Goal: Transaction & Acquisition: Book appointment/travel/reservation

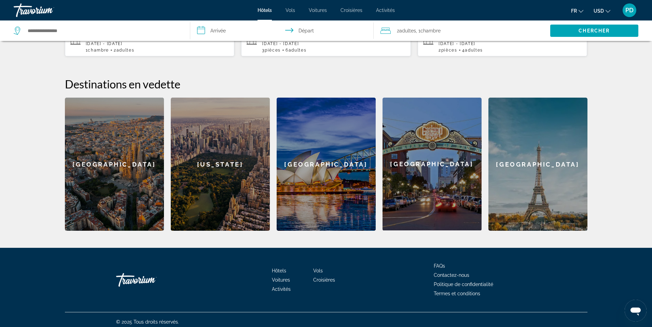
scroll to position [235, 0]
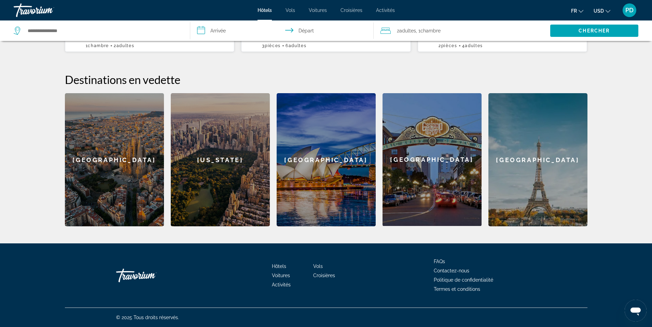
click at [223, 169] on div "New York" at bounding box center [220, 159] width 99 height 133
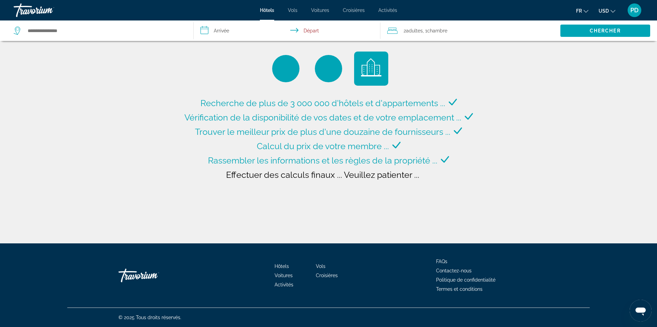
type input "**********"
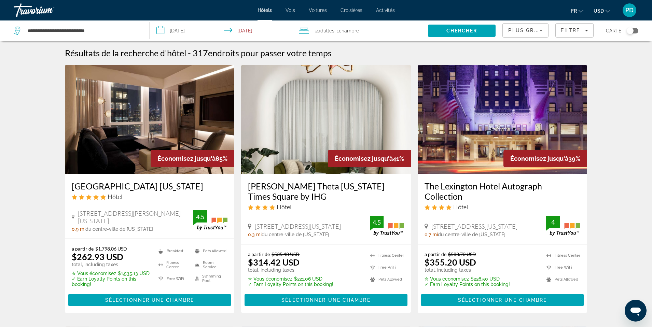
click at [160, 30] on input "**********" at bounding box center [222, 31] width 145 height 23
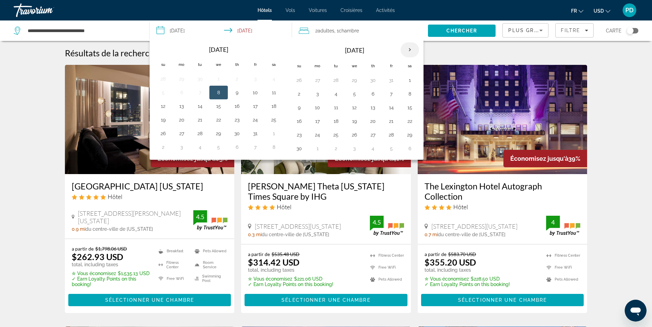
click at [410, 50] on th "Next month" at bounding box center [410, 49] width 18 height 15
click at [391, 121] on button "26" at bounding box center [391, 121] width 11 height 10
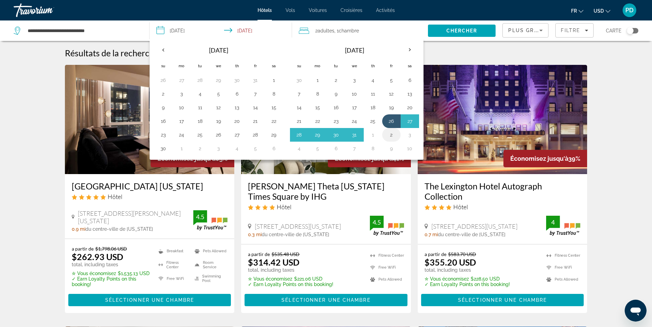
click at [392, 135] on button "2" at bounding box center [391, 135] width 11 height 10
type input "**********"
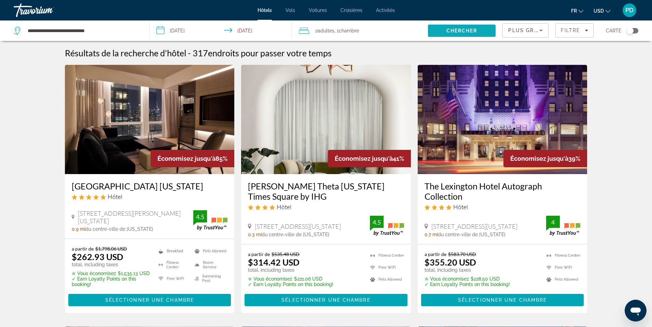
click at [459, 32] on span "Chercher" at bounding box center [461, 30] width 31 height 5
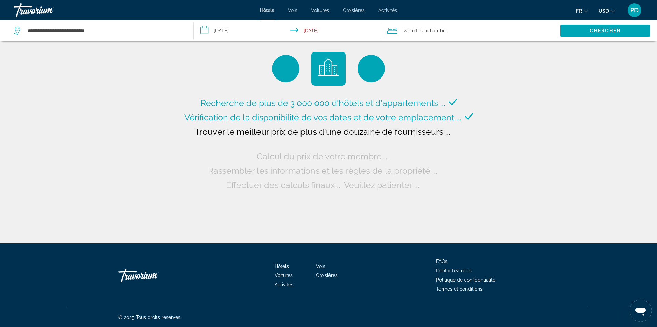
click at [613, 9] on icon "Change currency" at bounding box center [613, 11] width 5 height 5
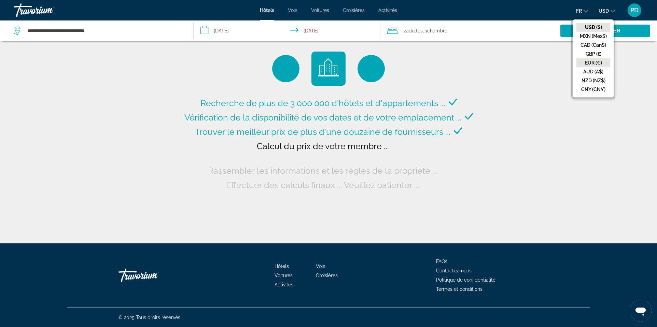
click at [600, 61] on button "EUR (€)" at bounding box center [594, 62] width 34 height 9
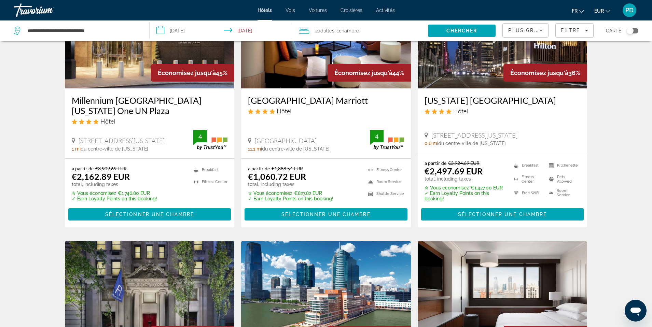
scroll to position [102, 0]
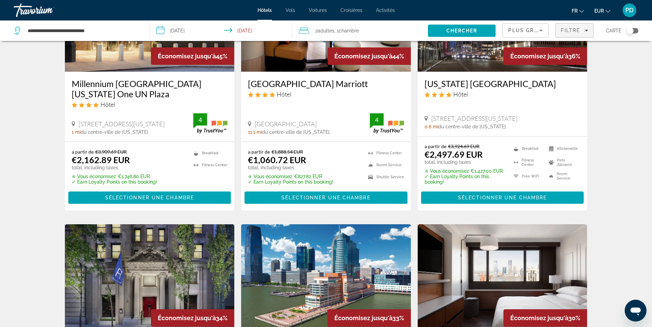
click at [587, 28] on div "Filtre" at bounding box center [574, 30] width 27 height 5
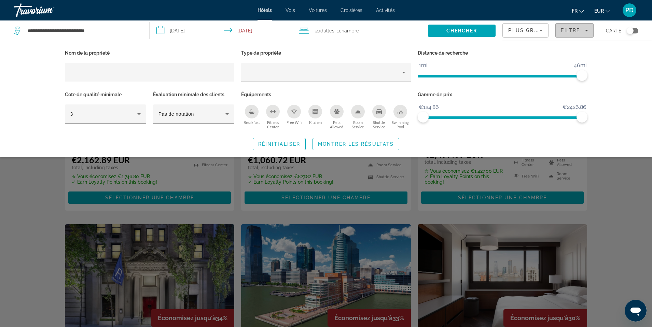
click at [586, 29] on icon "Filters" at bounding box center [586, 30] width 3 height 3
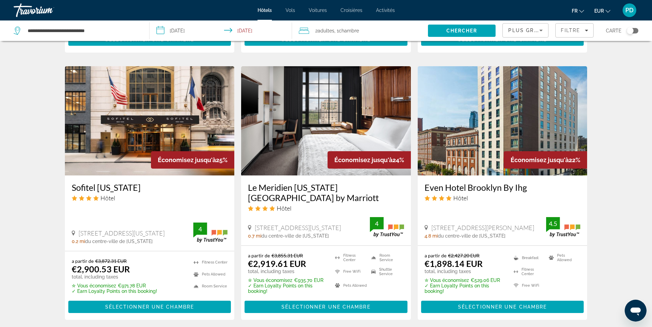
scroll to position [854, 0]
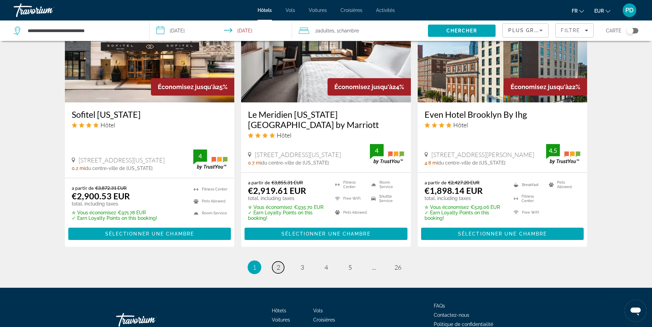
click at [280, 266] on link "page 2" at bounding box center [278, 268] width 12 height 12
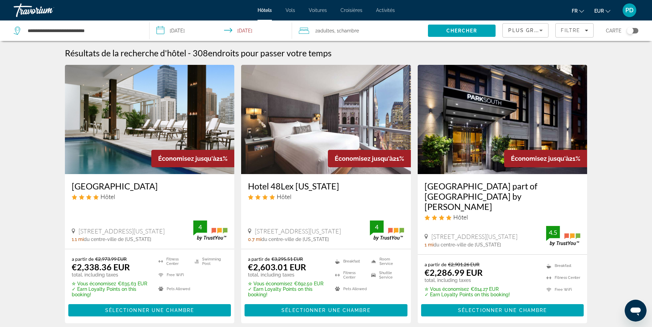
click at [541, 29] on icon "Sort by" at bounding box center [541, 30] width 8 height 8
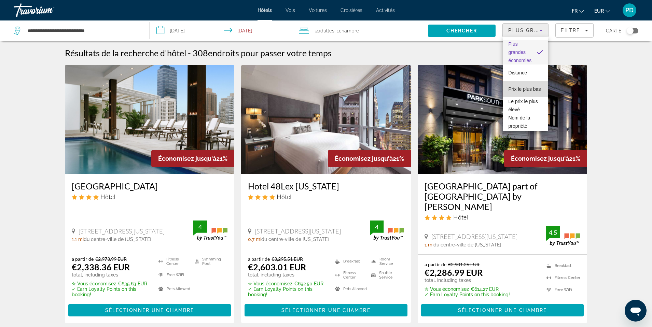
click at [529, 87] on span "Prix le plus bas" at bounding box center [524, 88] width 32 height 5
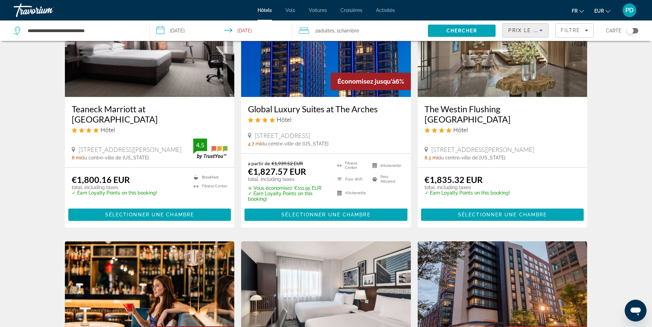
scroll to position [649, 0]
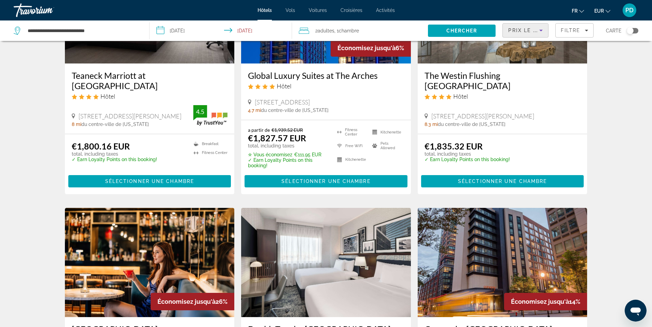
click at [541, 29] on icon "Sort by" at bounding box center [541, 30] width 8 height 8
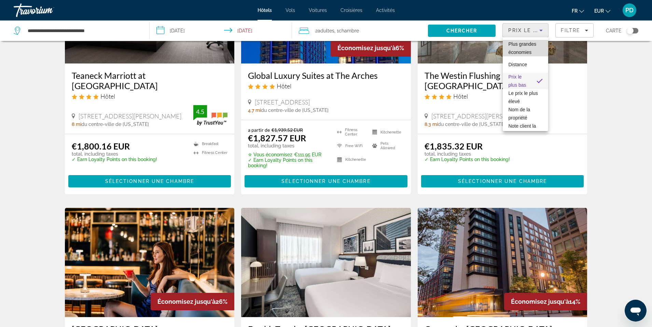
click at [534, 47] on span "Plus grandes économies" at bounding box center [525, 48] width 34 height 16
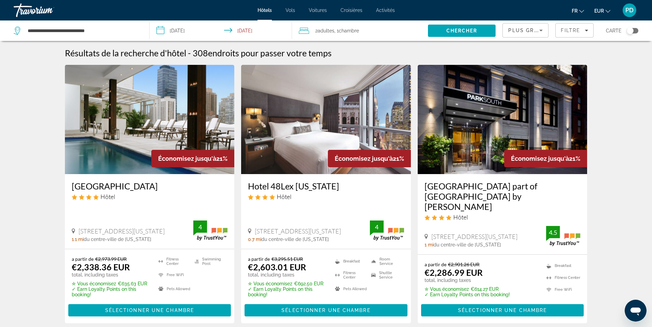
click at [167, 29] on input "**********" at bounding box center [222, 31] width 145 height 23
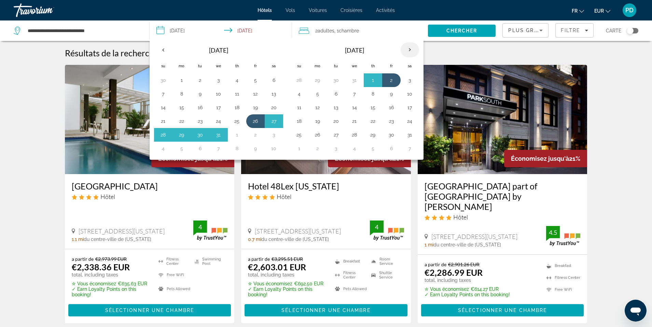
click at [411, 51] on th "Next month" at bounding box center [410, 49] width 18 height 15
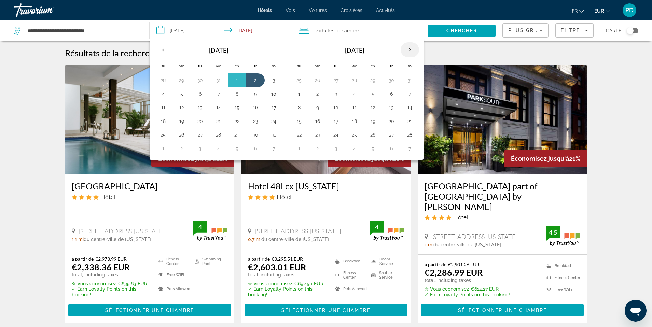
click at [411, 51] on th "Next month" at bounding box center [410, 49] width 18 height 15
click at [390, 80] on button "1" at bounding box center [391, 80] width 11 height 10
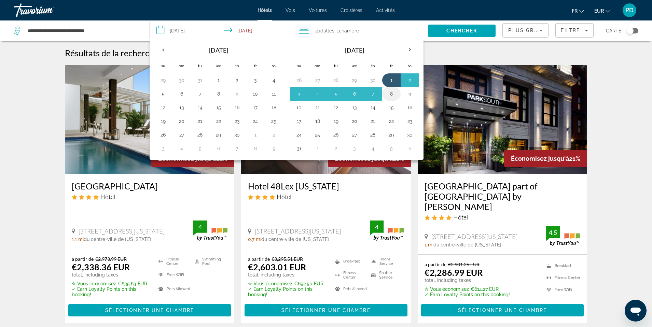
click at [392, 93] on button "8" at bounding box center [391, 94] width 11 height 10
type input "**********"
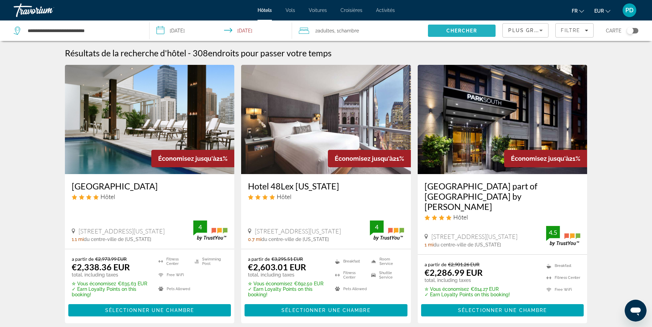
click at [465, 30] on span "Chercher" at bounding box center [461, 30] width 31 height 5
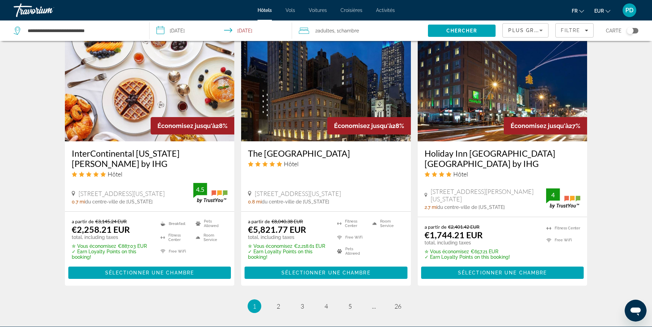
scroll to position [820, 0]
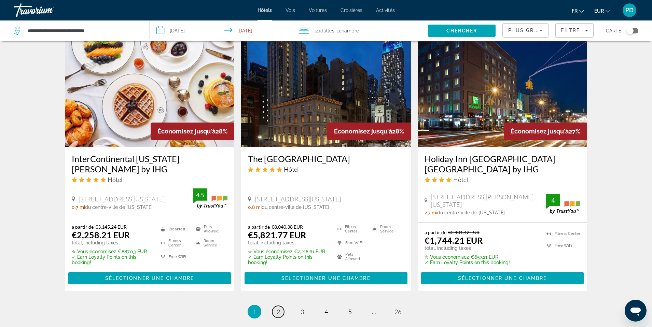
click at [277, 308] on span "2" at bounding box center [278, 312] width 3 height 8
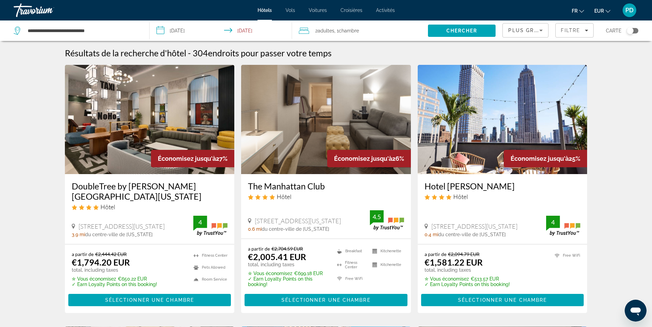
click at [268, 10] on span "Hôtels" at bounding box center [265, 10] width 14 height 5
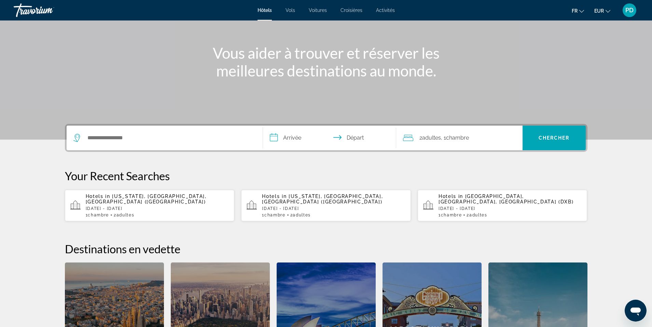
scroll to position [64, 0]
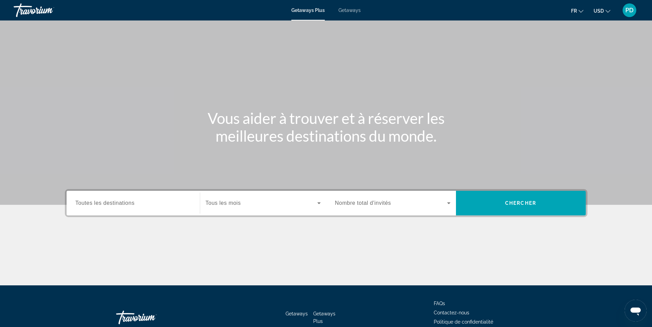
click at [350, 11] on span "Getaways" at bounding box center [349, 10] width 22 height 5
click at [301, 11] on span "Getaways Plus" at bounding box center [307, 10] width 33 height 5
click at [119, 204] on span "Toutes les destinations" at bounding box center [104, 203] width 59 height 6
click at [119, 204] on input "Destination Toutes les destinations" at bounding box center [132, 203] width 115 height 8
click at [321, 204] on icon "Search widget" at bounding box center [319, 203] width 8 height 8
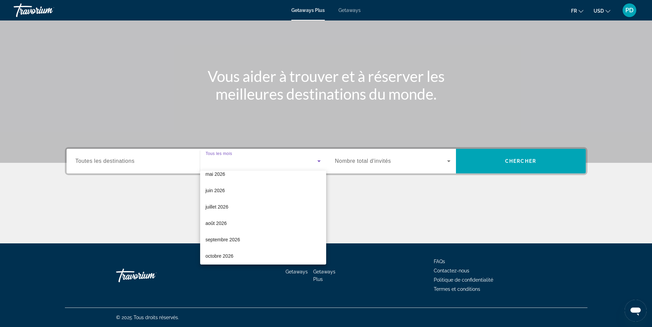
scroll to position [141, 0]
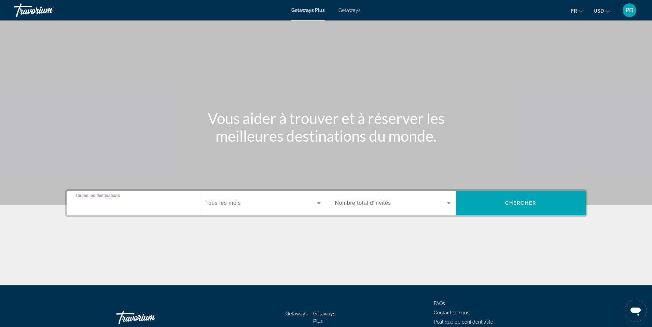
click at [154, 207] on input "Destination Toutes les destinations" at bounding box center [132, 203] width 115 height 8
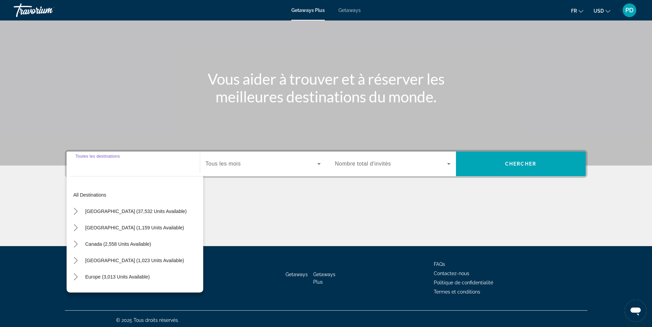
scroll to position [42, 0]
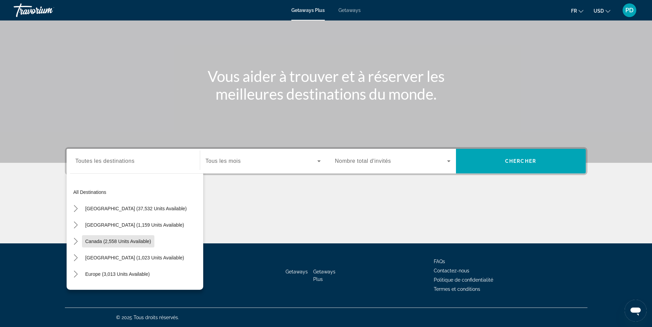
click at [132, 241] on span "Canada (2,558 units available)" at bounding box center [118, 241] width 66 height 5
type input "**********"
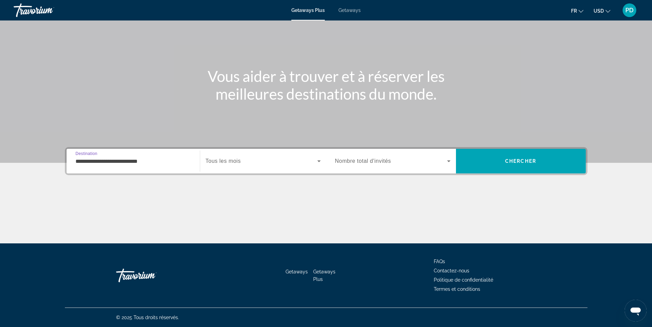
click at [318, 161] on icon "Search widget" at bounding box center [318, 162] width 3 height 2
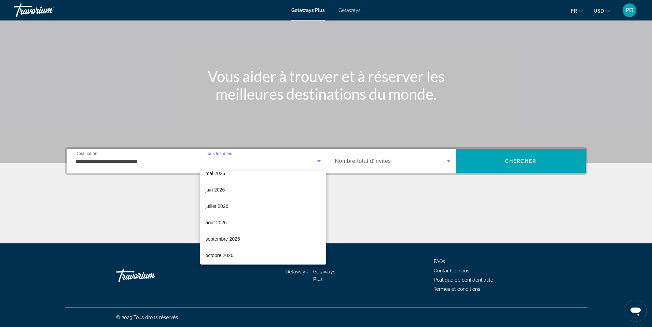
scroll to position [141, 0]
click at [289, 238] on mat-option "septembre 2026" at bounding box center [263, 237] width 126 height 16
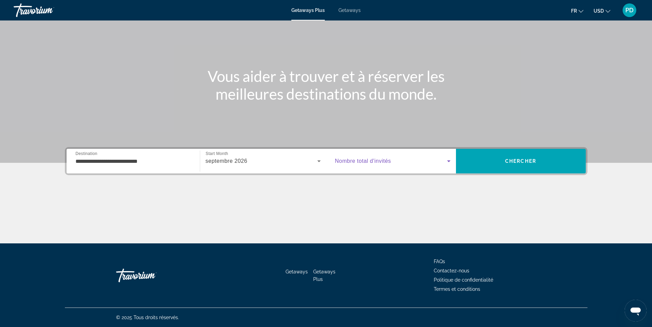
click at [449, 163] on icon "Search widget" at bounding box center [449, 161] width 8 height 8
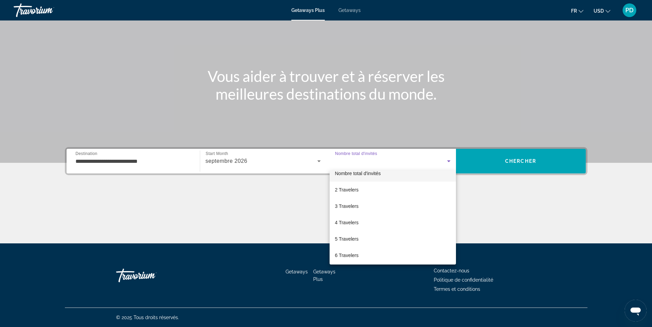
scroll to position [0, 0]
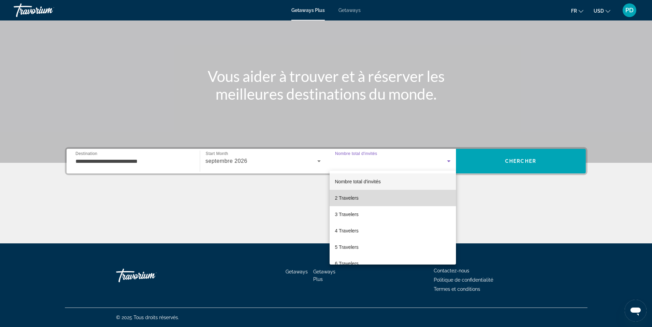
click at [401, 198] on mat-option "2 Travelers" at bounding box center [393, 198] width 126 height 16
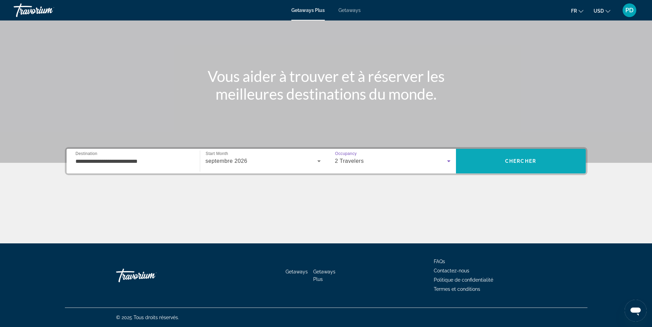
click at [540, 159] on span "Search" at bounding box center [521, 161] width 130 height 16
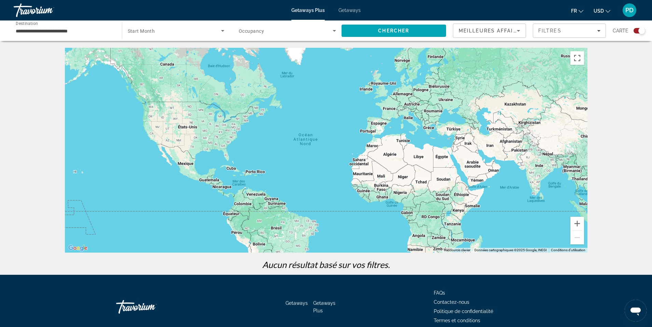
click at [519, 31] on icon "Sort by" at bounding box center [518, 31] width 3 height 2
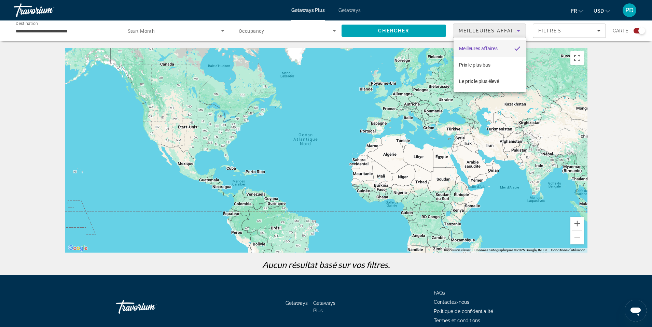
click at [598, 31] on div at bounding box center [326, 163] width 652 height 327
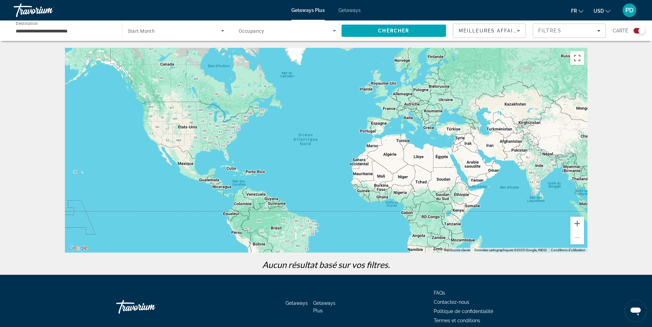
click at [598, 31] on icon "Filters" at bounding box center [598, 30] width 3 height 3
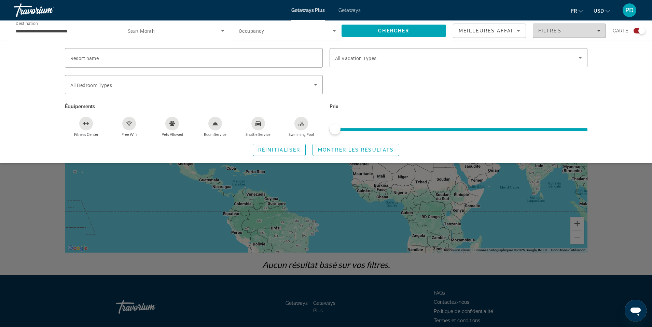
click at [598, 31] on icon "Filters" at bounding box center [598, 30] width 3 height 3
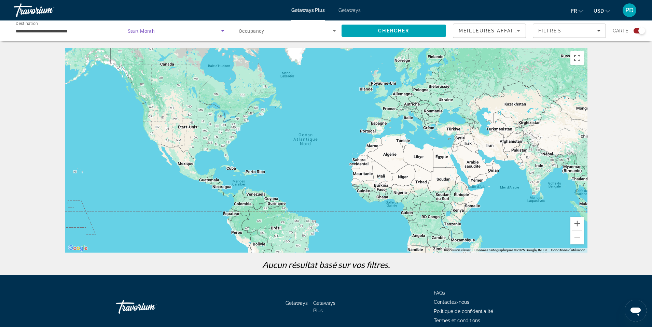
click at [223, 31] on icon "Search widget" at bounding box center [222, 31] width 3 height 2
click at [204, 49] on mat-option "Tous les mois" at bounding box center [176, 51] width 108 height 16
click at [174, 67] on div "Main content" at bounding box center [326, 150] width 523 height 205
click at [223, 30] on icon "Search widget" at bounding box center [222, 31] width 3 height 2
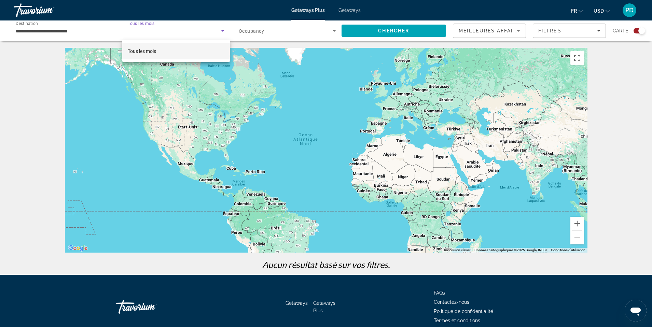
click at [34, 12] on div at bounding box center [326, 163] width 652 height 327
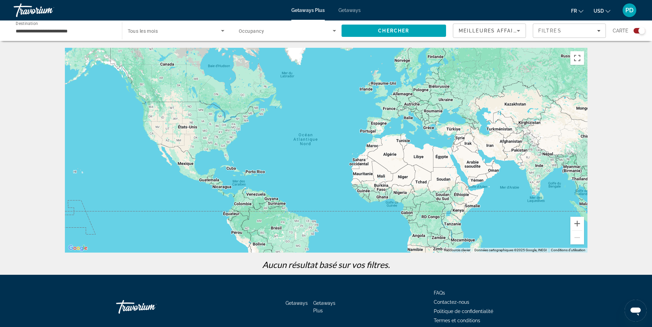
click at [34, 12] on div "Travorium" at bounding box center [48, 10] width 68 height 18
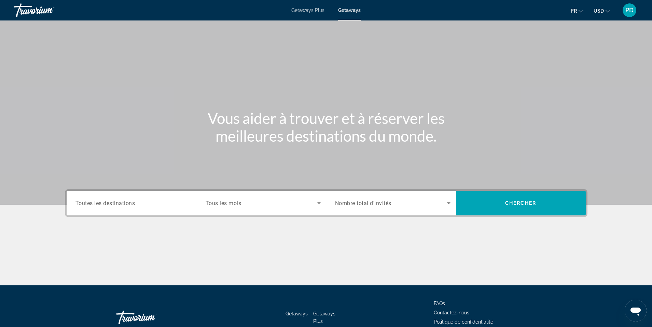
click at [307, 10] on span "Getaways Plus" at bounding box center [307, 10] width 33 height 5
click at [607, 11] on icon "Change currency" at bounding box center [608, 11] width 5 height 5
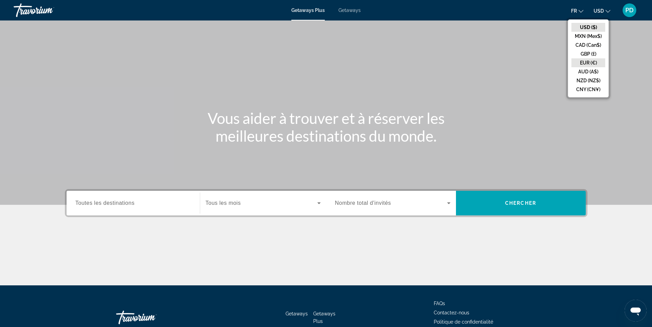
click at [592, 60] on button "EUR (€)" at bounding box center [588, 62] width 34 height 9
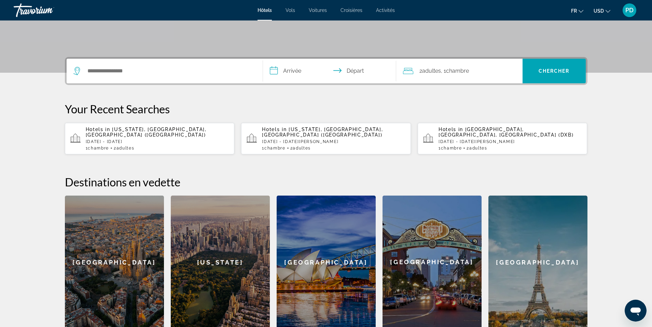
scroll to position [171, 0]
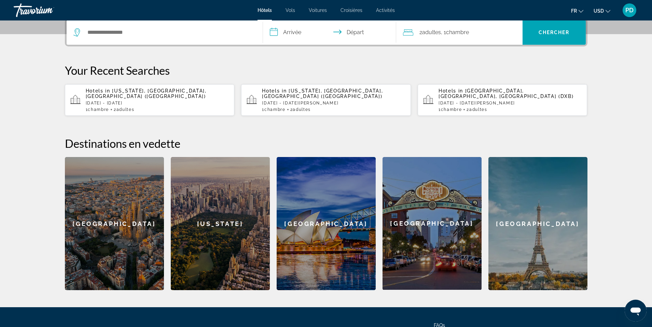
click at [473, 97] on span "[GEOGRAPHIC_DATA], [GEOGRAPHIC_DATA], [GEOGRAPHIC_DATA] (DXB)" at bounding box center [506, 93] width 135 height 11
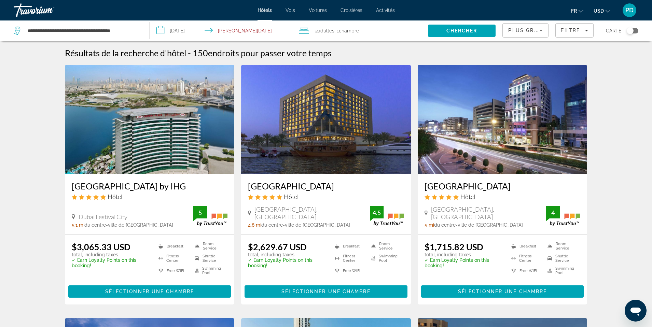
click at [352, 30] on span "Chambre" at bounding box center [349, 30] width 20 height 5
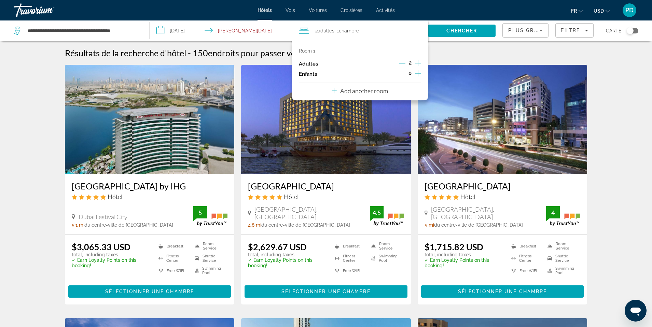
click at [378, 91] on p "Add another room" at bounding box center [364, 91] width 48 height 8
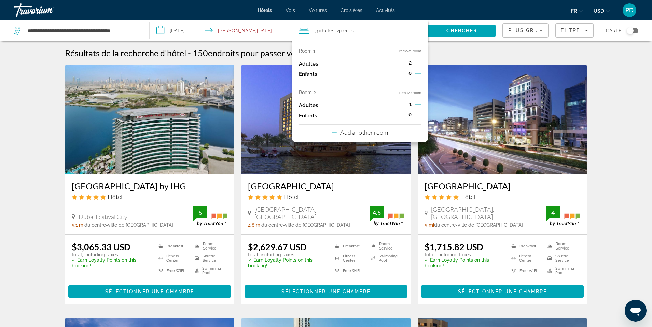
click at [418, 103] on icon "Increment adults" at bounding box center [418, 105] width 6 height 8
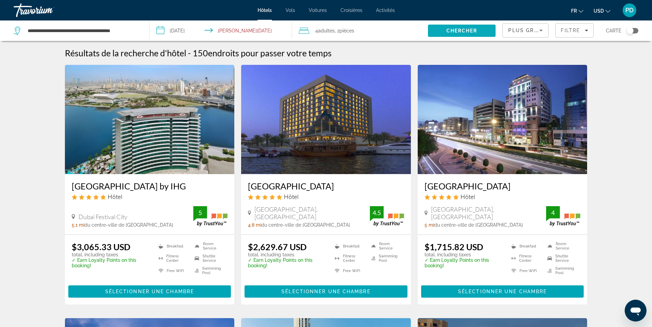
click at [463, 29] on span "Chercher" at bounding box center [461, 30] width 31 height 5
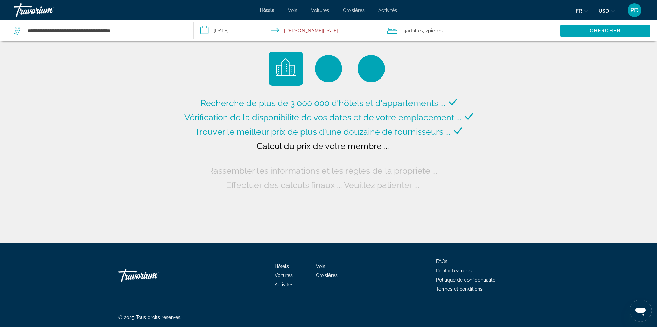
click at [614, 9] on icon "Change currency" at bounding box center [613, 11] width 5 height 5
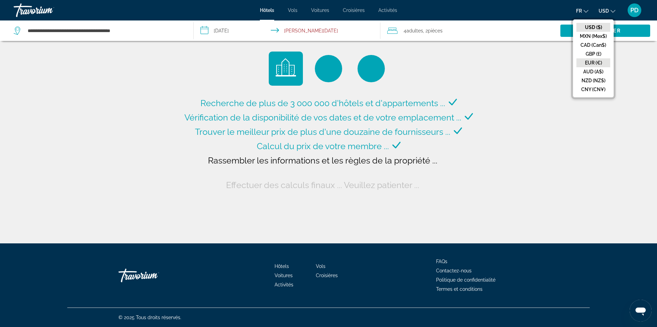
click at [598, 60] on button "EUR (€)" at bounding box center [594, 62] width 34 height 9
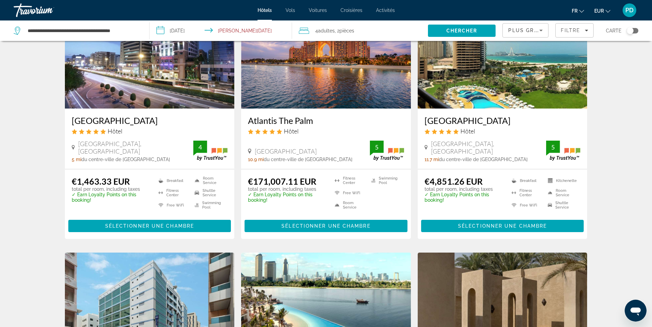
scroll to position [68, 0]
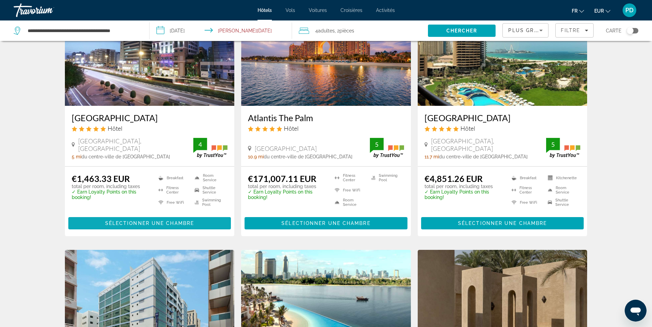
click at [140, 221] on span "Sélectionner une chambre" at bounding box center [149, 223] width 89 height 5
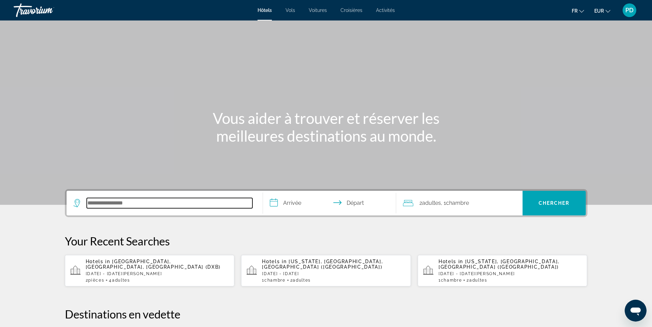
click at [155, 202] on input "Search hotel destination" at bounding box center [170, 203] width 166 height 10
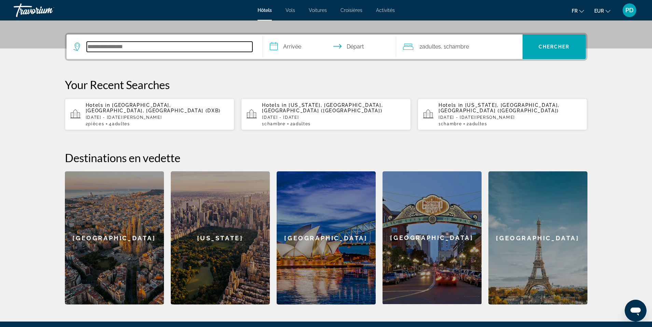
scroll to position [167, 0]
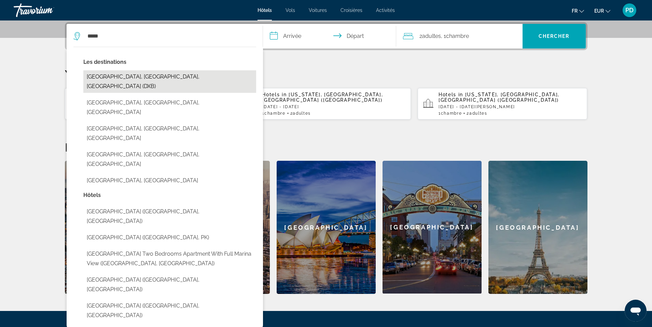
click at [176, 78] on button "Dubai, Dubai Emirate, United Arab Emirates (DXB)" at bounding box center [169, 81] width 173 height 23
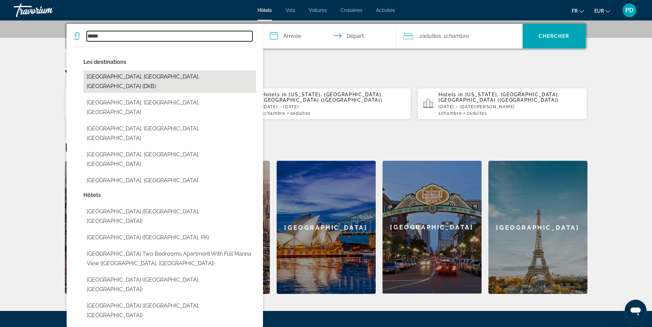
type input "**********"
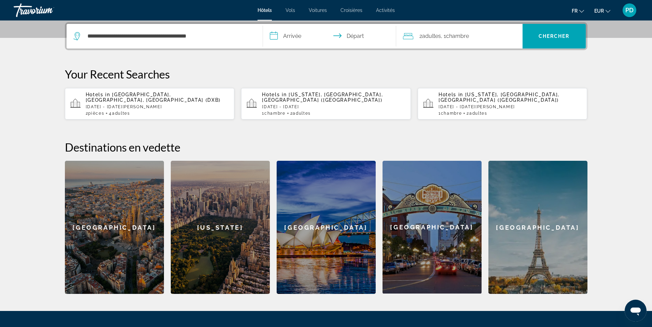
click at [281, 36] on input "**********" at bounding box center [331, 37] width 136 height 27
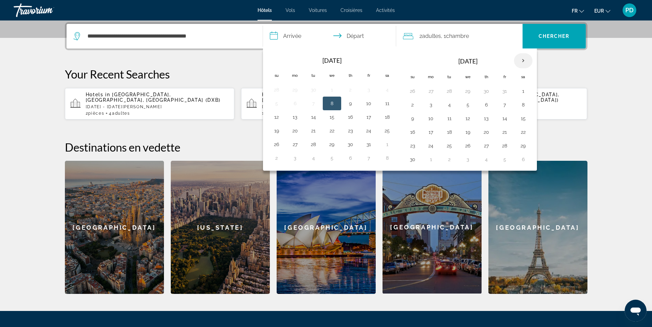
click at [524, 59] on th "Next month" at bounding box center [523, 60] width 18 height 15
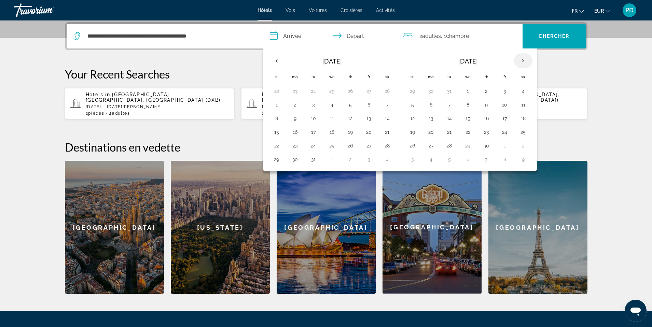
click at [524, 59] on th "Next month" at bounding box center [523, 60] width 18 height 15
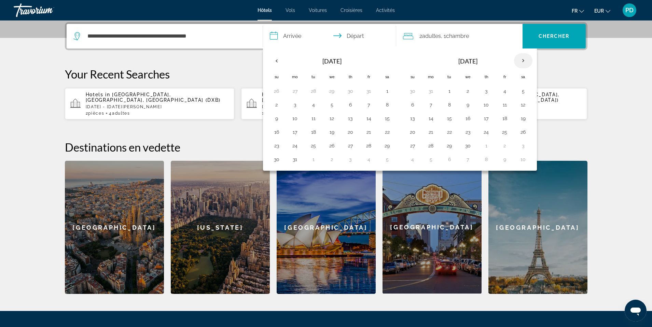
click at [524, 59] on th "Next month" at bounding box center [523, 60] width 18 height 15
click at [432, 145] on button "28" at bounding box center [431, 146] width 11 height 10
click at [412, 162] on button "3" at bounding box center [412, 160] width 11 height 10
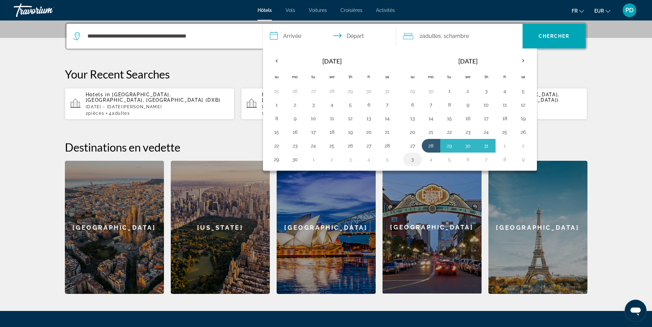
type input "**********"
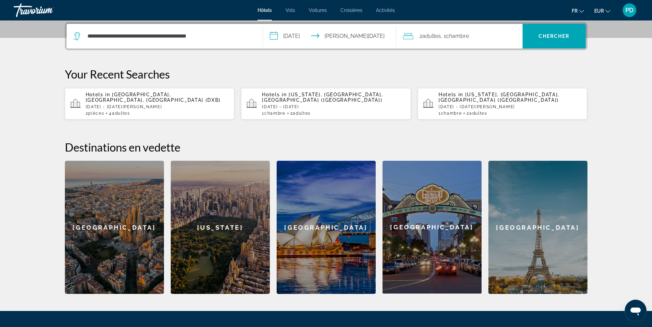
click at [441, 37] on span "Adultes" at bounding box center [431, 36] width 19 height 6
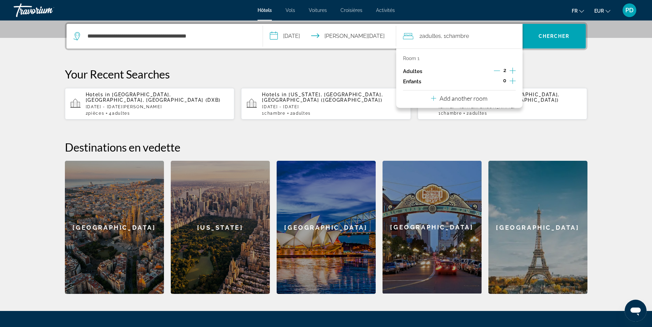
click at [474, 99] on p "Add another room" at bounding box center [464, 99] width 48 height 8
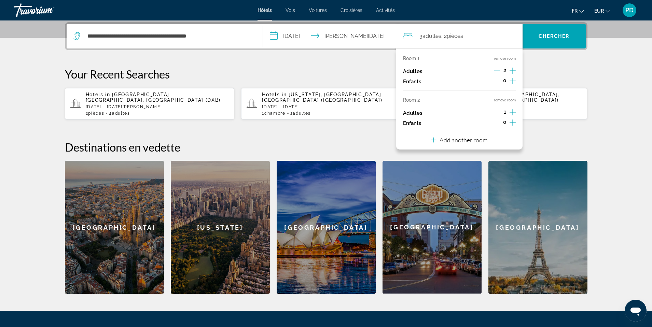
click at [514, 114] on icon "Increment adults" at bounding box center [513, 112] width 6 height 8
click at [543, 135] on div "**********" at bounding box center [326, 158] width 550 height 272
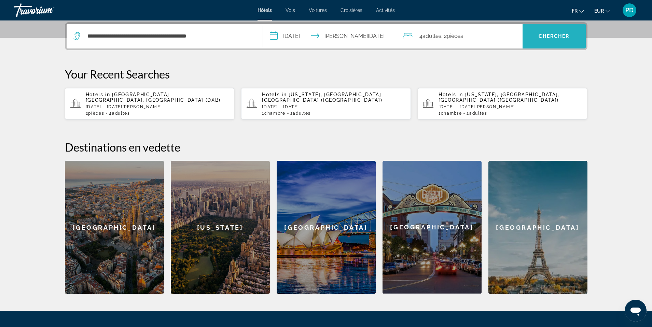
click at [555, 35] on span "Chercher" at bounding box center [554, 35] width 31 height 5
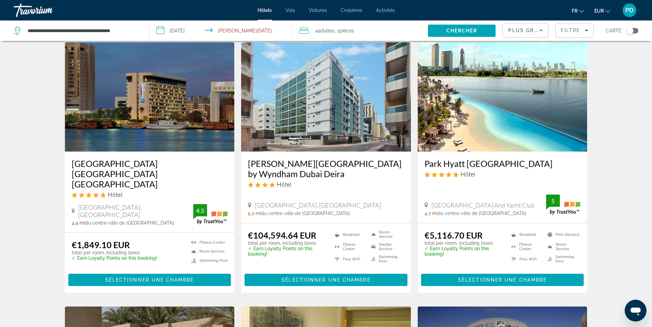
scroll to position [273, 0]
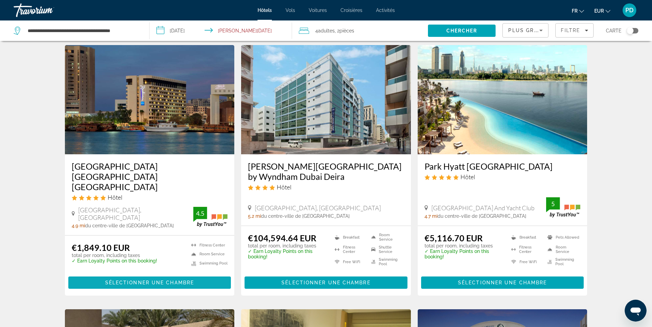
click at [137, 280] on span "Sélectionner une chambre" at bounding box center [149, 282] width 89 height 5
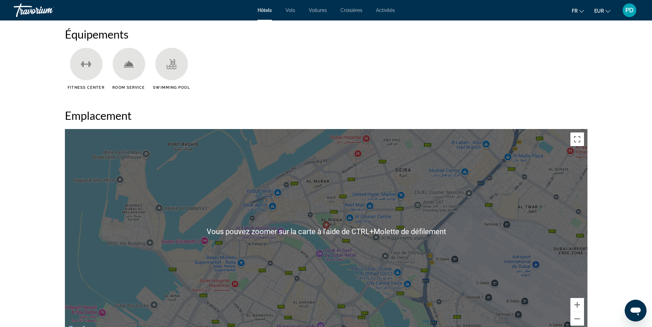
scroll to position [581, 0]
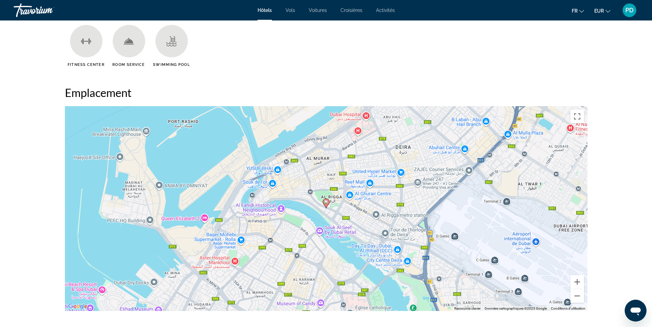
click at [326, 202] on image "Main content" at bounding box center [326, 202] width 4 height 4
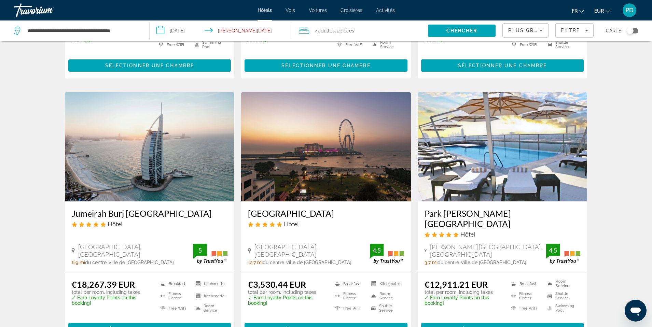
scroll to position [751, 0]
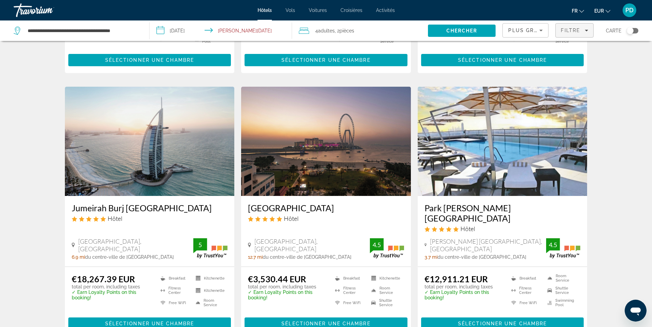
click at [586, 30] on icon "Filters" at bounding box center [586, 31] width 3 height 2
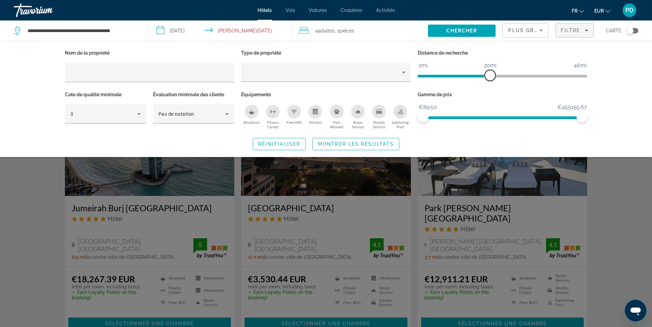
drag, startPoint x: 529, startPoint y: 75, endPoint x: 488, endPoint y: 77, distance: 40.4
click at [488, 77] on span "ngx-slider" at bounding box center [490, 75] width 11 height 11
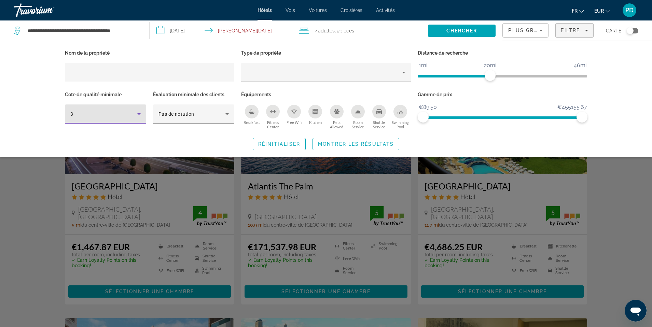
click at [140, 113] on icon "Hotel Filters" at bounding box center [139, 114] width 8 height 8
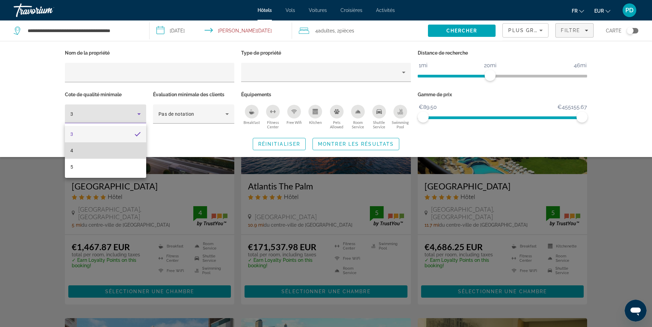
click at [128, 146] on mat-option "4" at bounding box center [105, 150] width 81 height 16
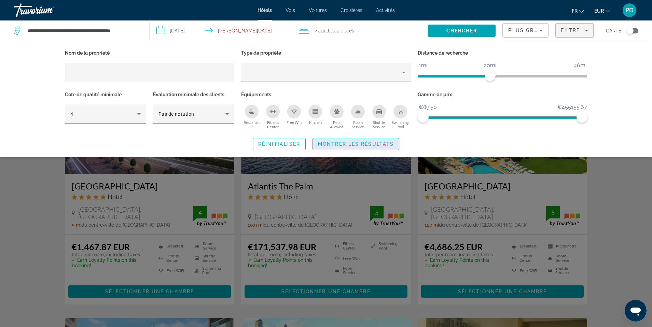
click at [362, 144] on span "Montrer les résultats" at bounding box center [356, 143] width 76 height 5
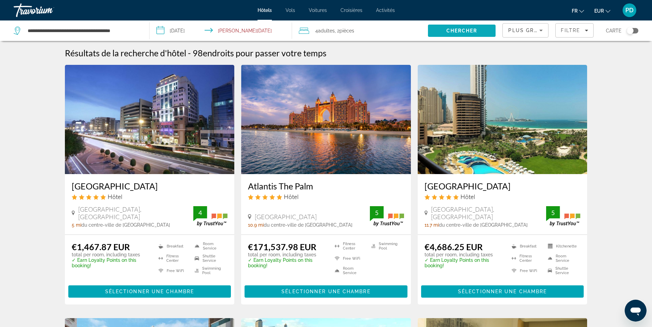
click at [459, 31] on span "Chercher" at bounding box center [461, 30] width 31 height 5
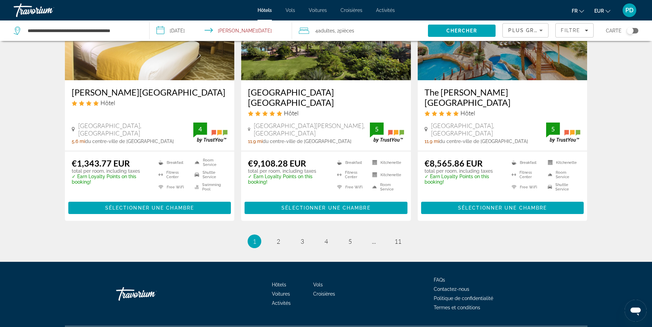
scroll to position [874, 0]
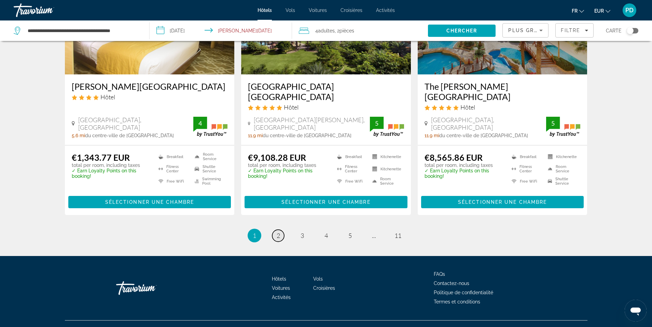
click at [277, 232] on span "2" at bounding box center [278, 236] width 3 height 8
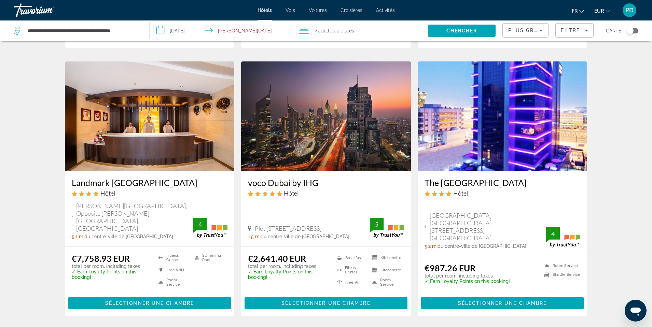
scroll to position [786, 0]
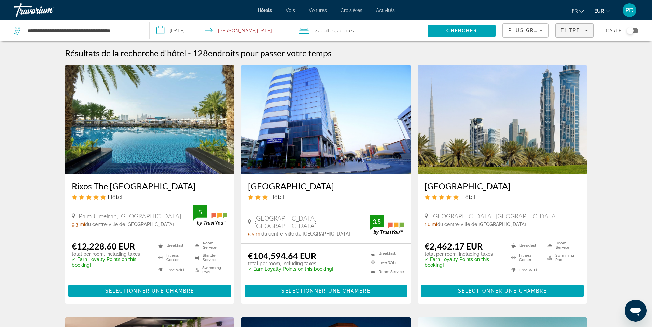
click at [587, 30] on icon "Filters" at bounding box center [586, 31] width 3 height 2
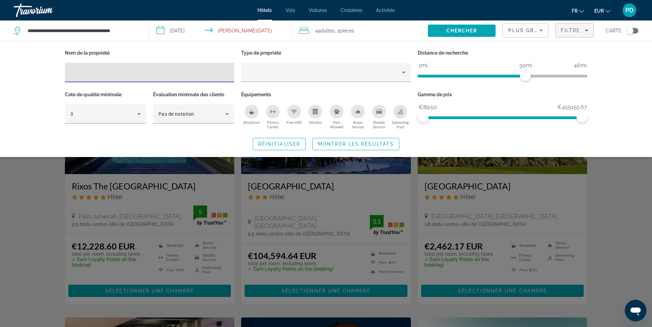
click at [541, 30] on icon "Sort by" at bounding box center [540, 31] width 3 height 2
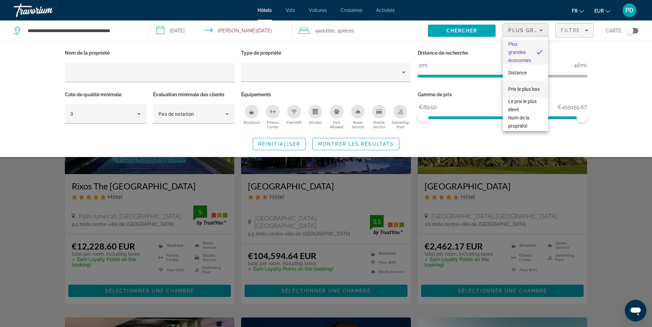
click at [527, 86] on span "Prix le plus bas" at bounding box center [523, 88] width 31 height 5
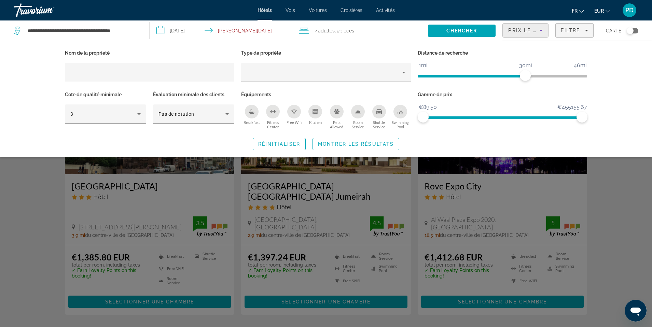
click at [627, 80] on div "Nom de la propriété Type de propriété Distance de recherche 1mi 46mi 30mi Cote …" at bounding box center [326, 99] width 652 height 116
click at [637, 188] on div "Search widget" at bounding box center [326, 214] width 652 height 225
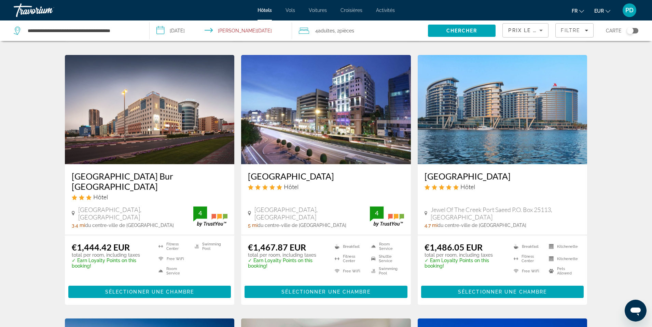
scroll to position [239, 0]
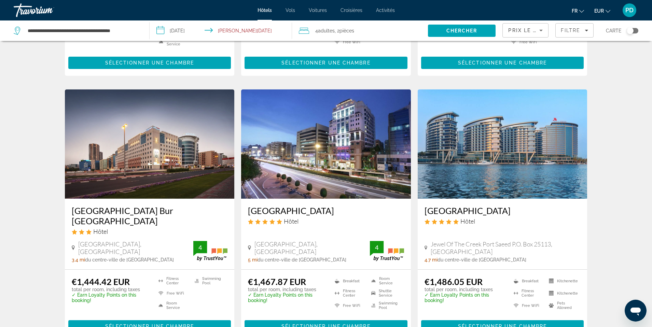
click at [510, 157] on img "Main content" at bounding box center [503, 143] width 170 height 109
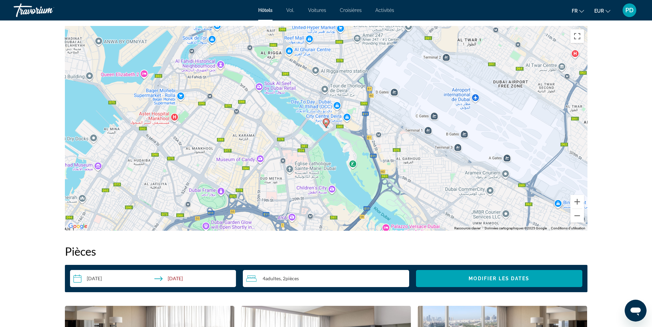
scroll to position [649, 0]
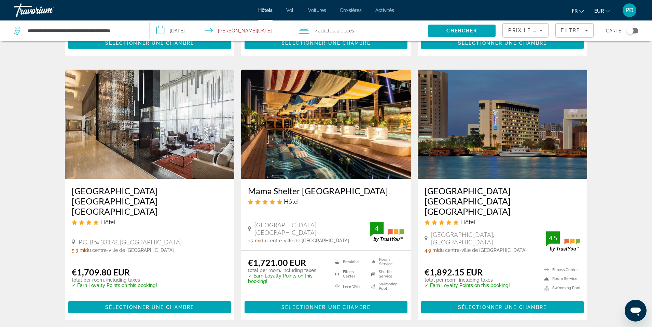
scroll to position [871, 0]
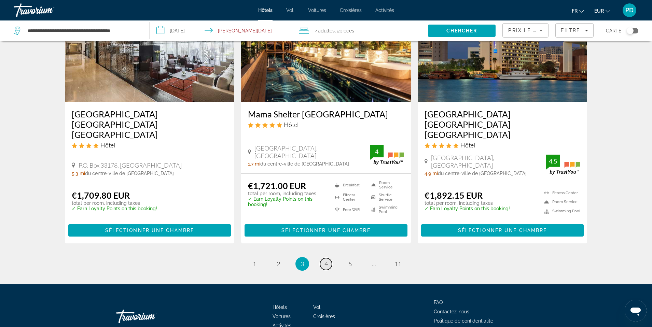
click at [328, 258] on link "page 4" at bounding box center [326, 264] width 12 height 12
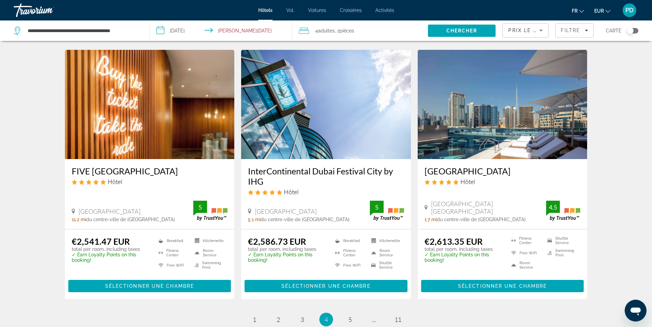
scroll to position [881, 0]
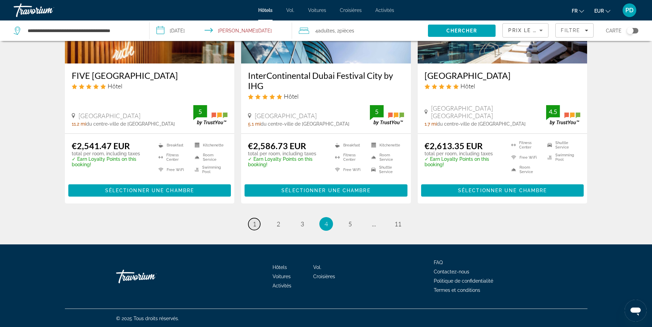
click at [255, 225] on span "1" at bounding box center [254, 224] width 3 height 8
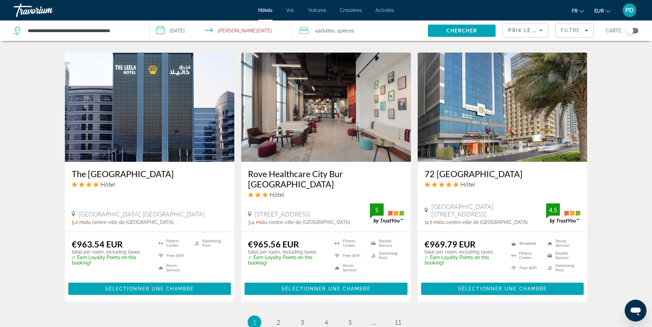
scroll to position [786, 0]
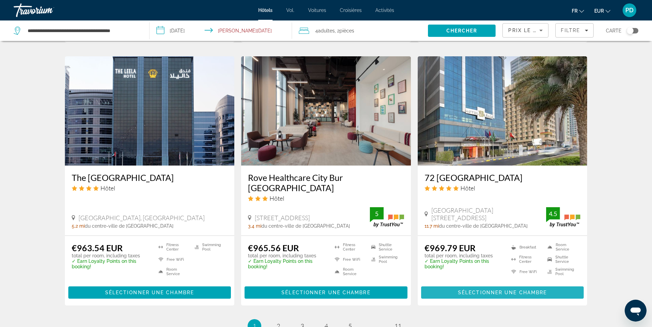
click at [499, 290] on span "Sélectionner une chambre" at bounding box center [502, 292] width 89 height 5
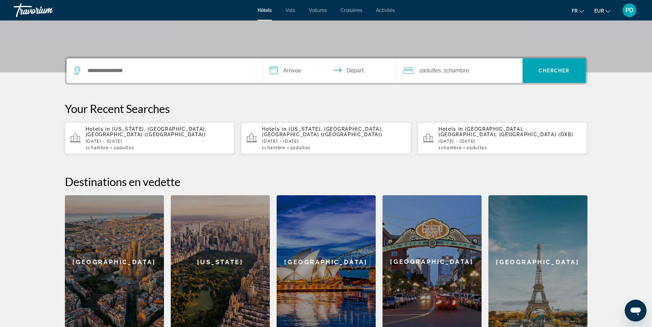
scroll to position [132, 0]
click at [383, 10] on span "Activités" at bounding box center [385, 10] width 19 height 5
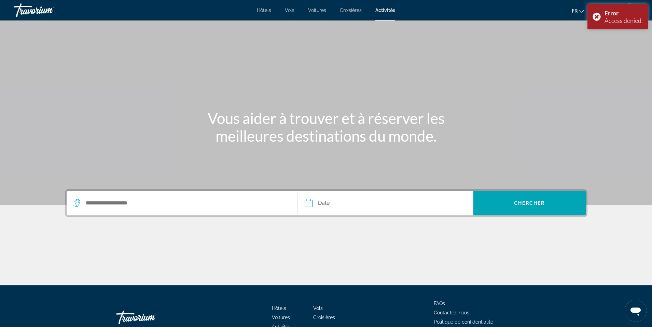
click at [353, 10] on span "Croisières" at bounding box center [351, 10] width 22 height 5
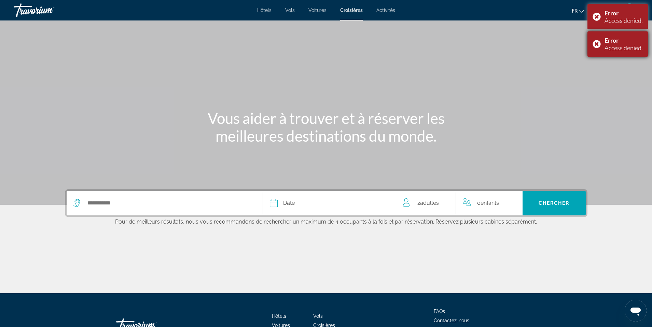
click at [595, 44] on div "Error Access denied." at bounding box center [617, 43] width 60 height 25
click at [597, 16] on div "Error Access denied." at bounding box center [617, 16] width 60 height 25
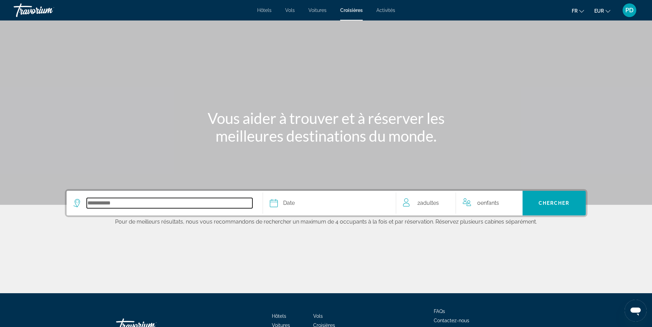
click at [112, 200] on input "Select cruise destination" at bounding box center [170, 203] width 166 height 10
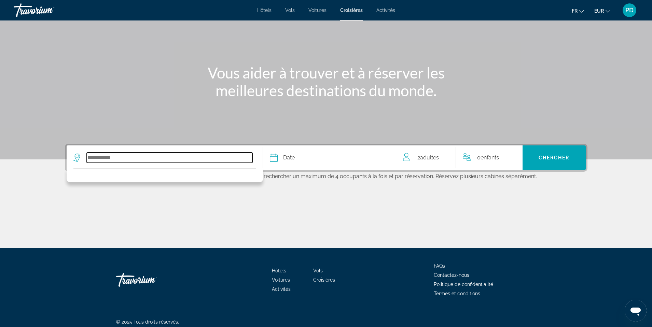
scroll to position [50, 0]
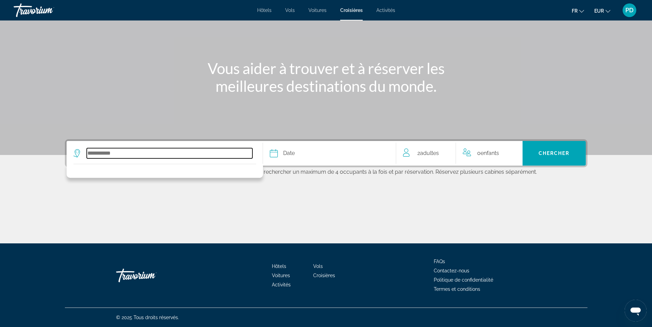
click at [161, 149] on input "Select cruise destination" at bounding box center [170, 153] width 166 height 10
click at [150, 154] on input "Select cruise destination" at bounding box center [170, 153] width 166 height 10
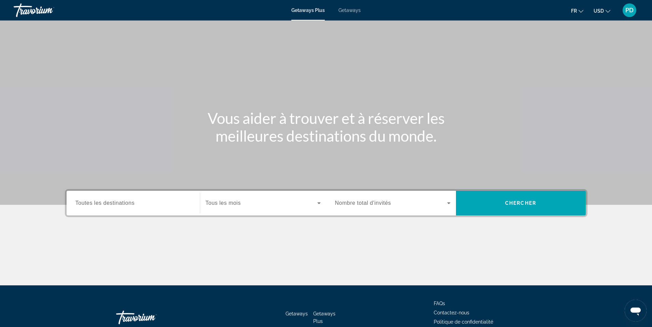
click at [611, 11] on ul "fr English Español Français Italiano Português русский USD USD ($) MXN (Mex$) C…" at bounding box center [596, 10] width 50 height 11
click at [609, 11] on icon "Change currency" at bounding box center [608, 11] width 5 height 3
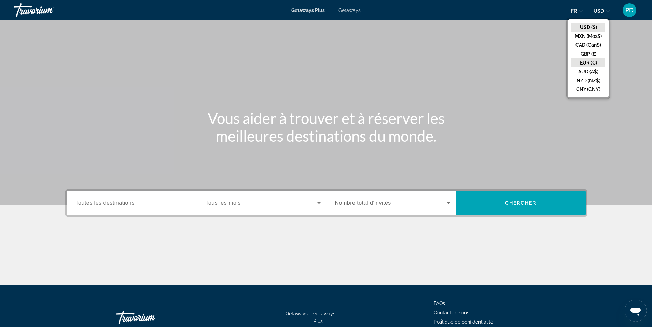
click at [591, 63] on button "EUR (€)" at bounding box center [588, 62] width 34 height 9
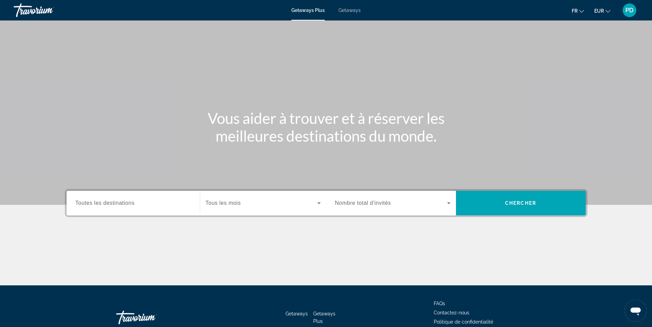
click at [352, 9] on span "Getaways" at bounding box center [349, 10] width 22 height 5
